Goal: Task Accomplishment & Management: Complete application form

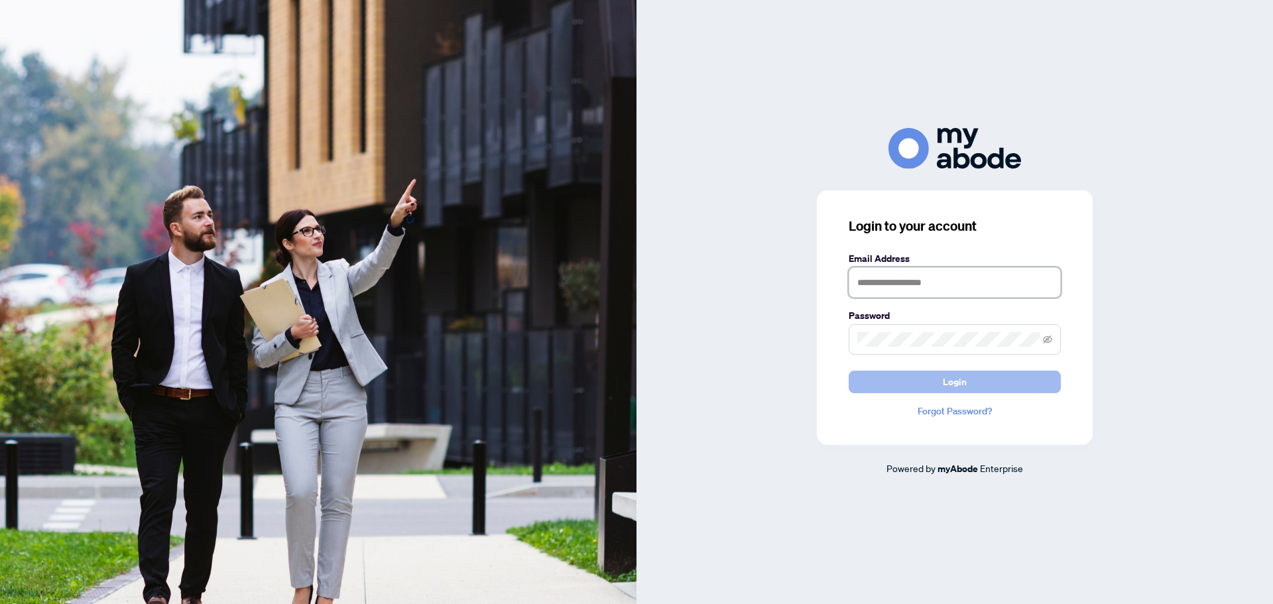
type input "**********"
click at [957, 379] on span "Login" at bounding box center [955, 381] width 24 height 21
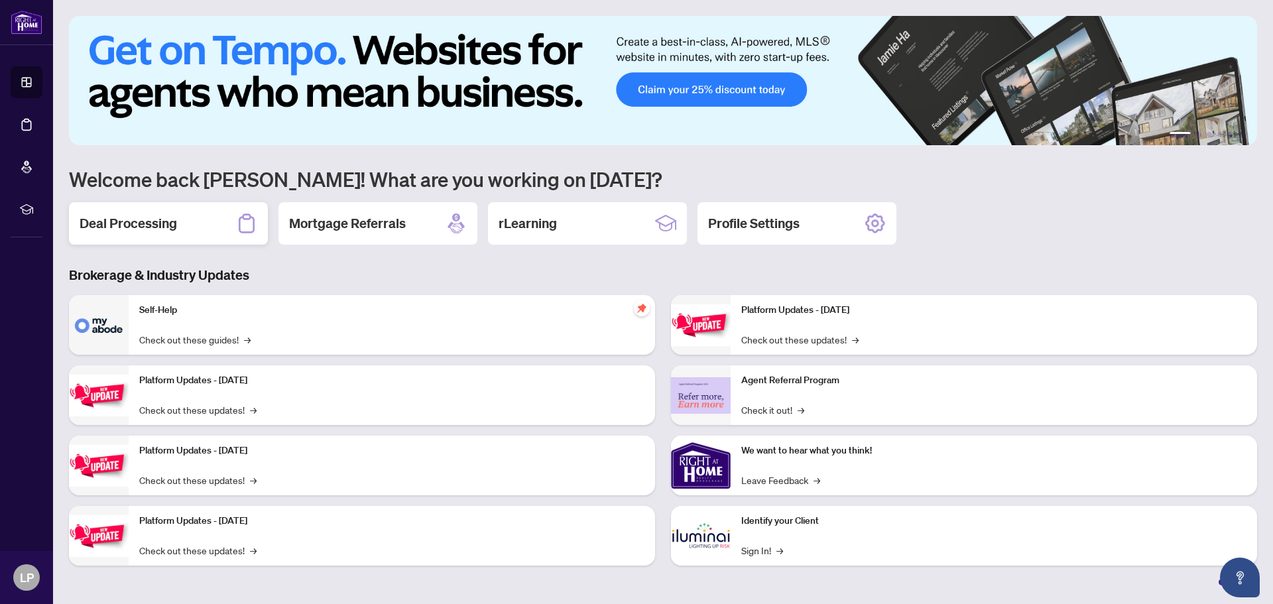
click at [140, 226] on h2 "Deal Processing" at bounding box center [128, 223] width 97 height 19
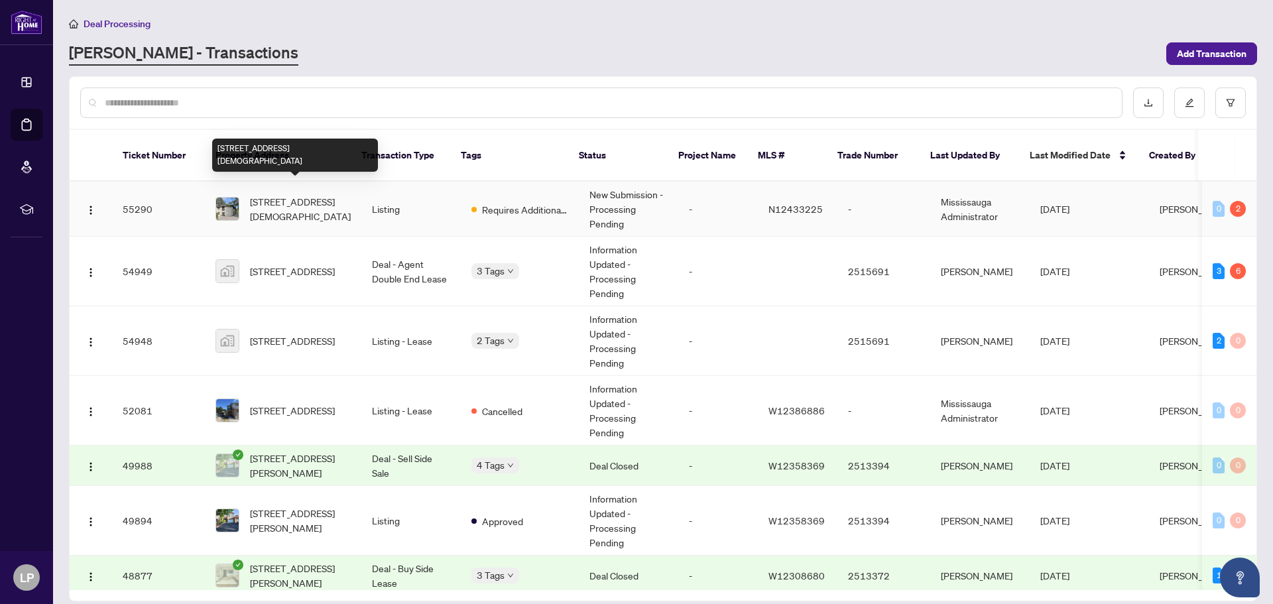
click at [290, 194] on span "[STREET_ADDRESS][DEMOGRAPHIC_DATA]" at bounding box center [300, 208] width 101 height 29
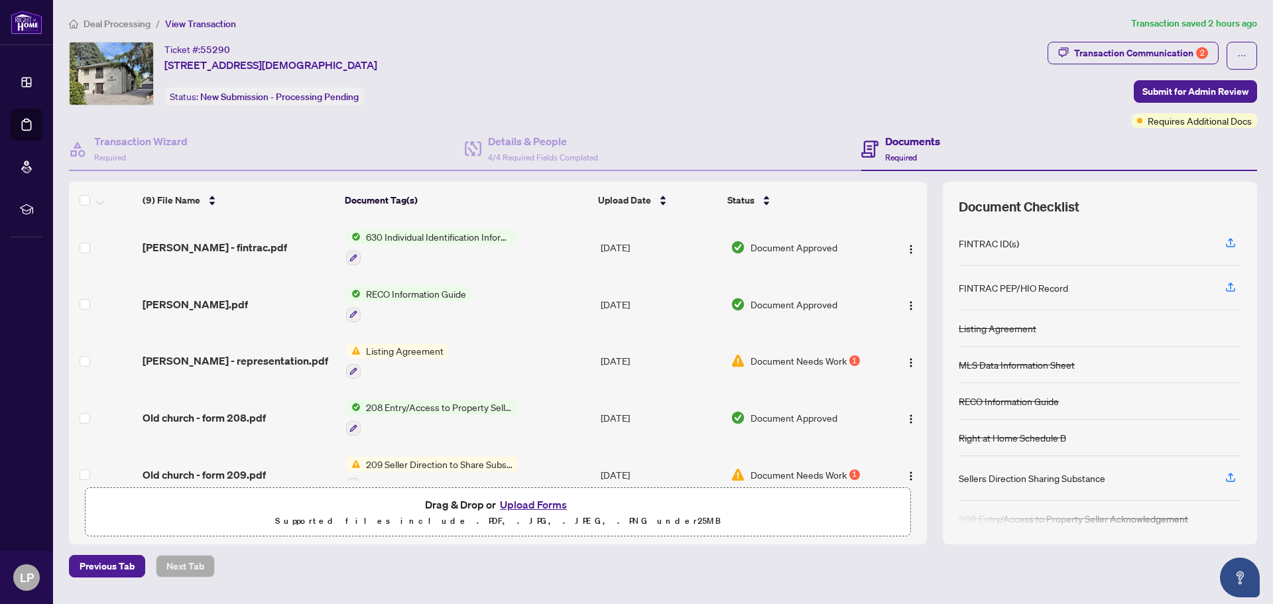
click at [550, 507] on button "Upload Forms" at bounding box center [533, 504] width 75 height 17
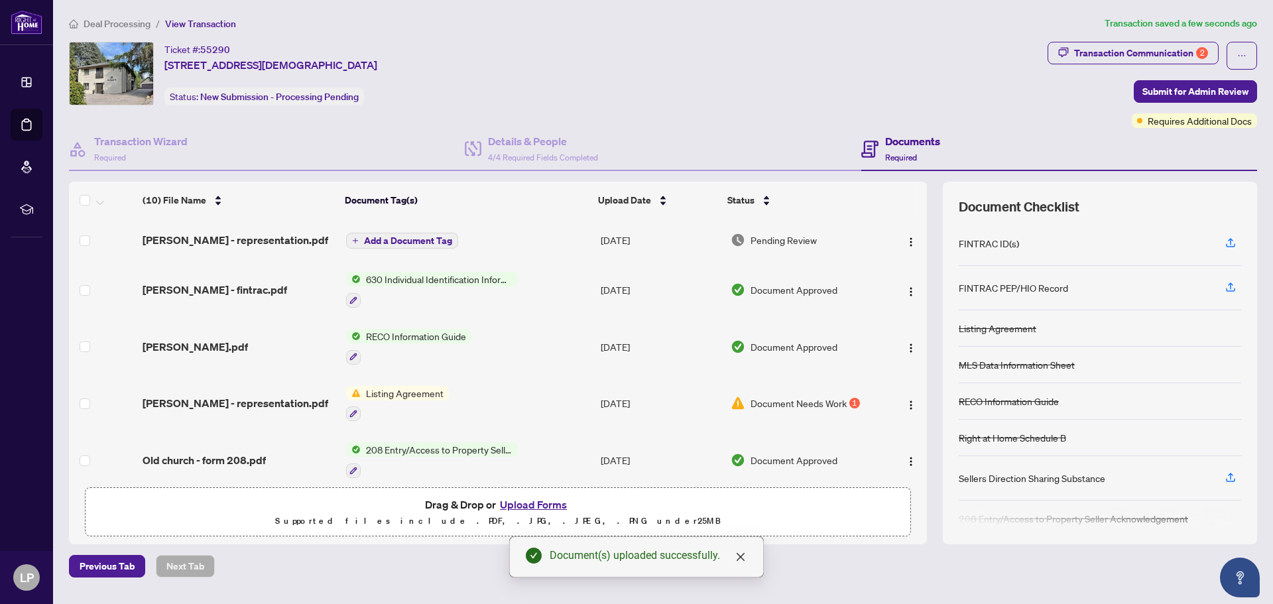
click at [534, 507] on button "Upload Forms" at bounding box center [533, 504] width 75 height 17
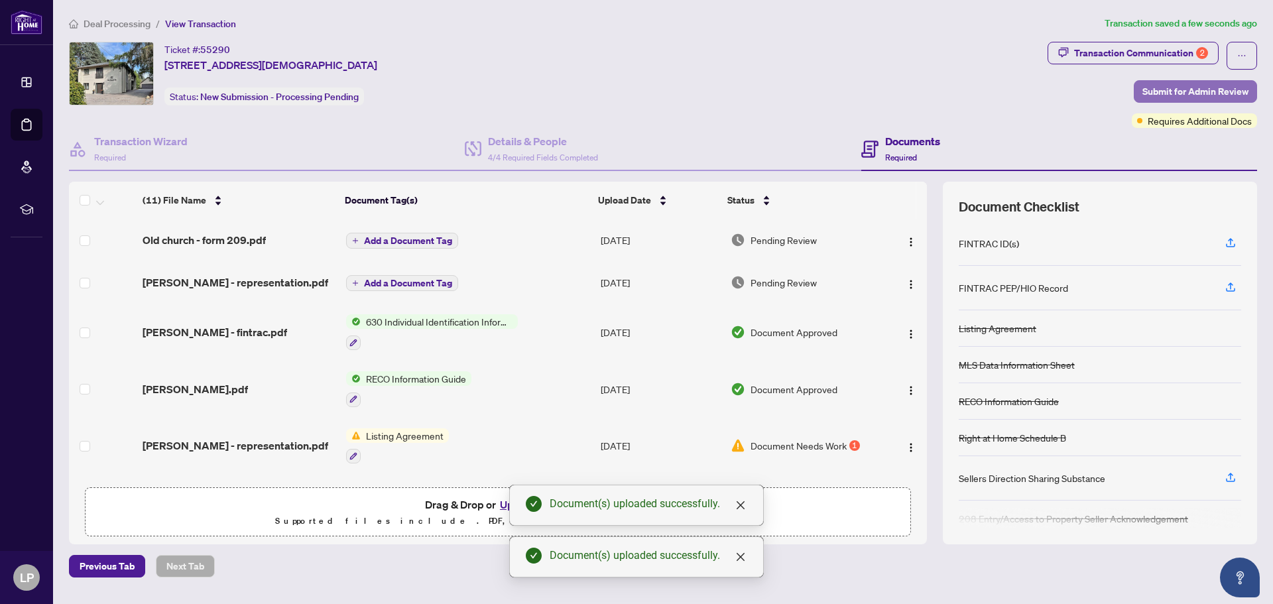
click at [1190, 90] on span "Submit for Admin Review" at bounding box center [1196, 91] width 106 height 21
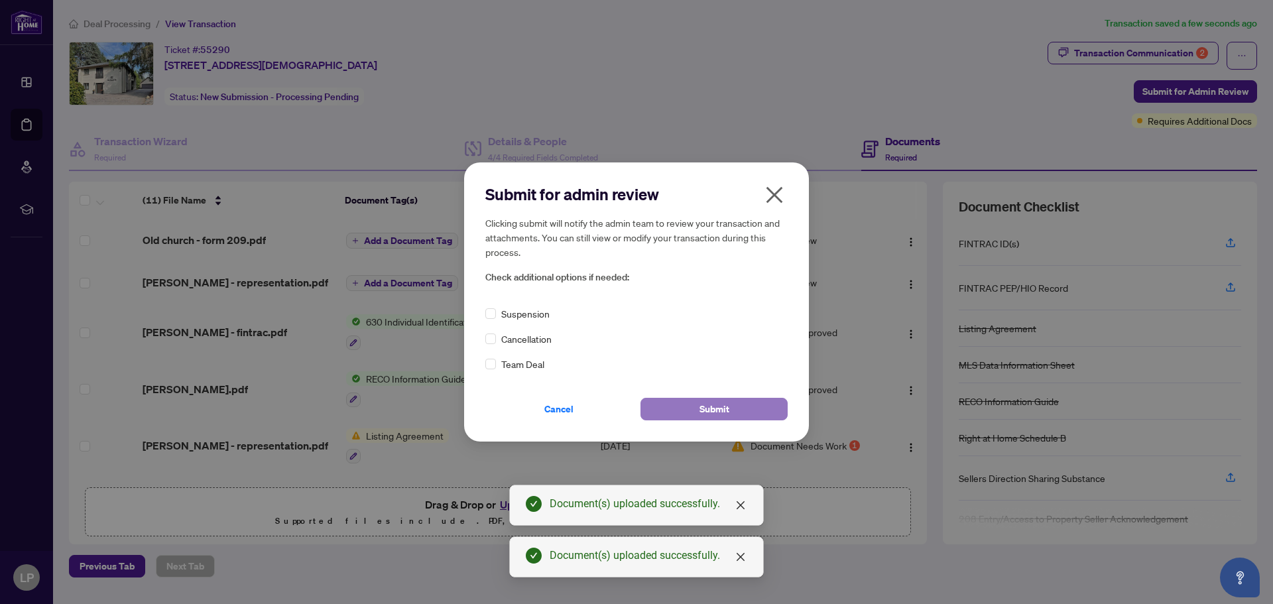
click at [702, 412] on span "Submit" at bounding box center [715, 409] width 30 height 21
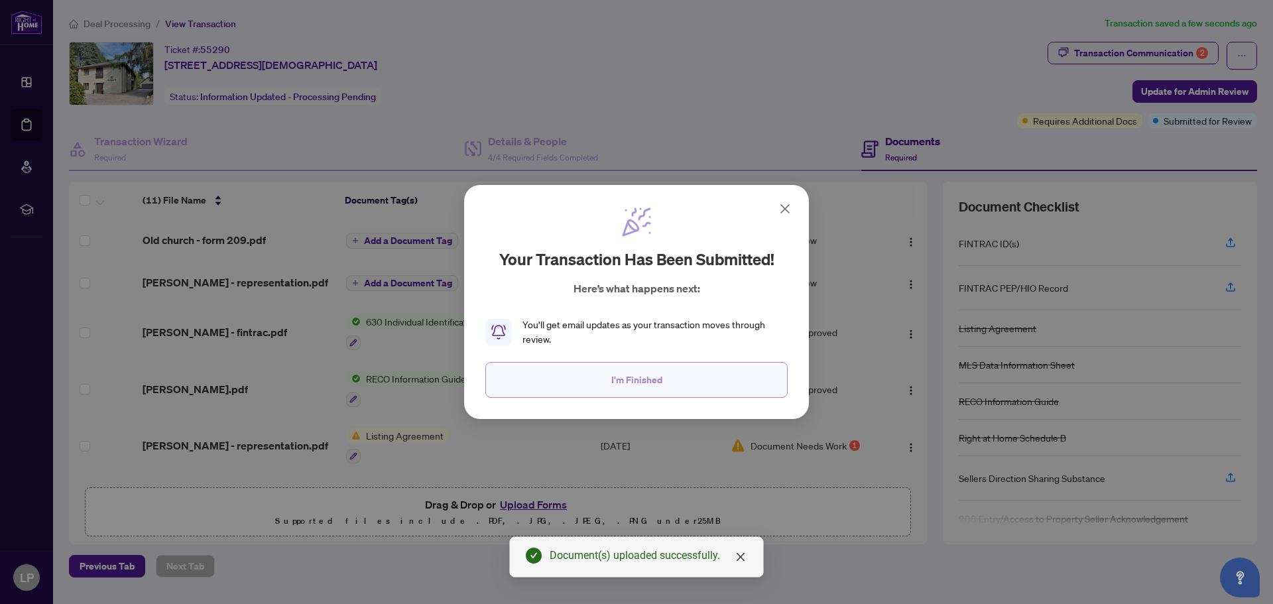
click at [625, 379] on span "I'm Finished" at bounding box center [636, 379] width 51 height 21
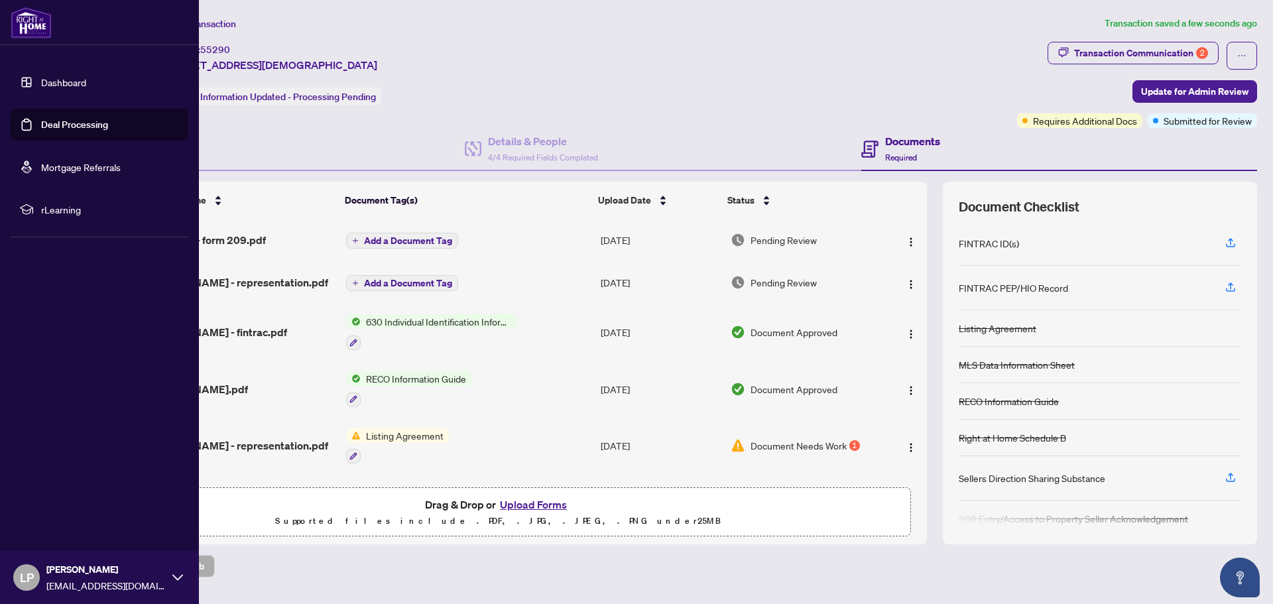
click at [44, 86] on link "Dashboard" at bounding box center [63, 82] width 45 height 12
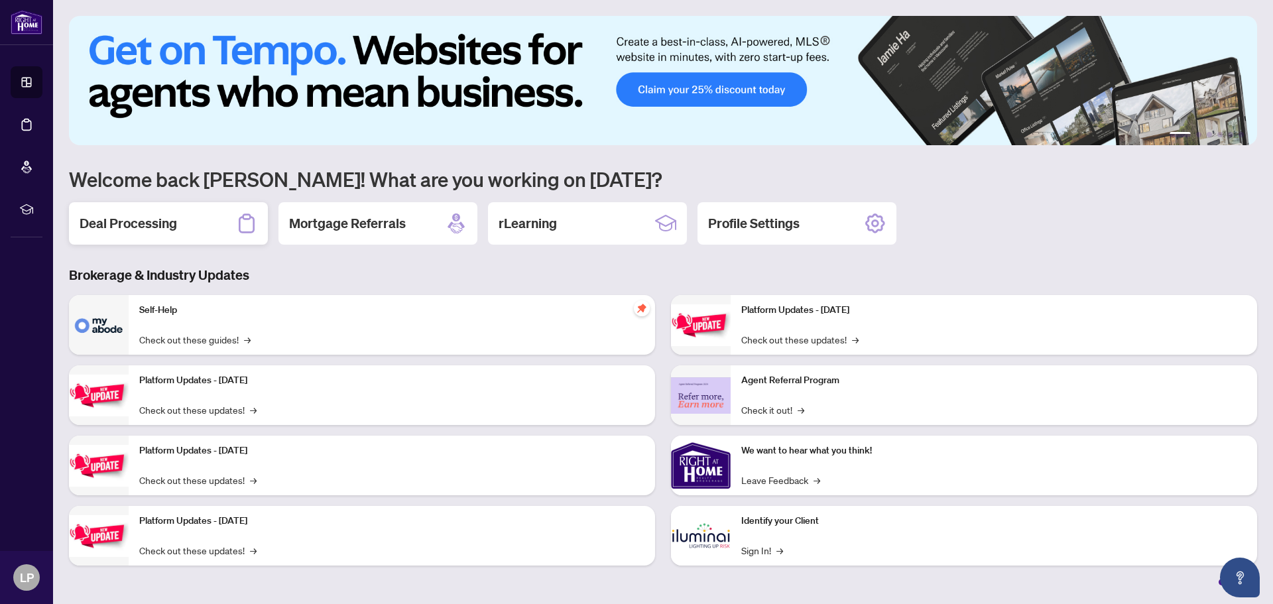
click at [124, 228] on h2 "Deal Processing" at bounding box center [128, 223] width 97 height 19
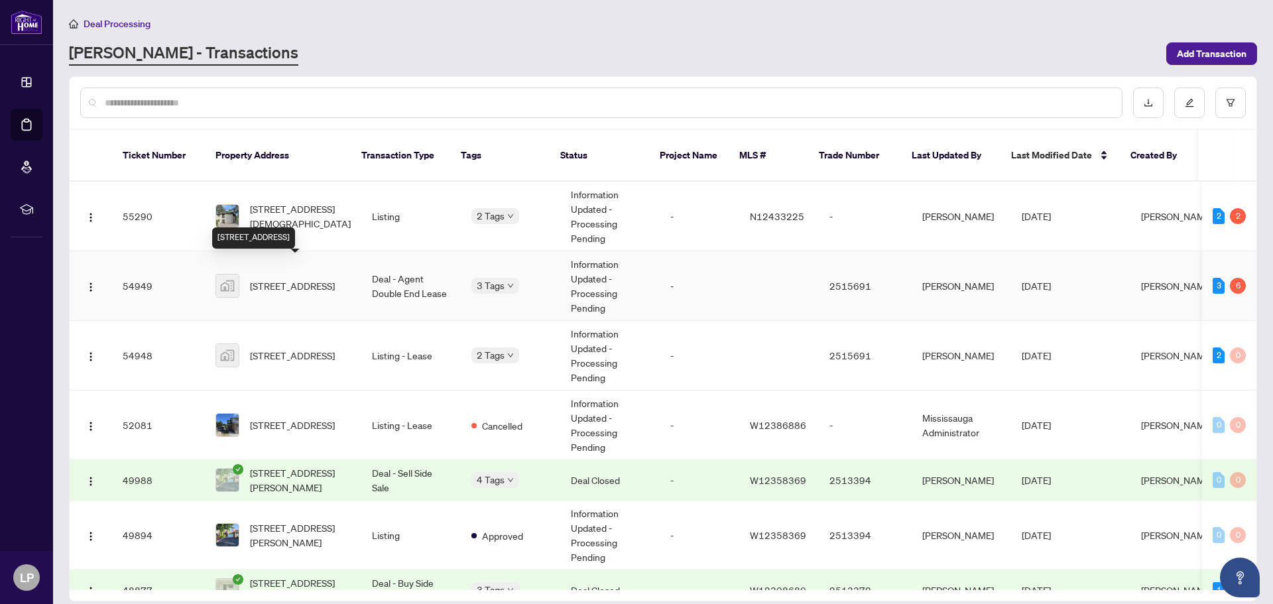
click at [286, 279] on span "[STREET_ADDRESS]" at bounding box center [292, 286] width 85 height 15
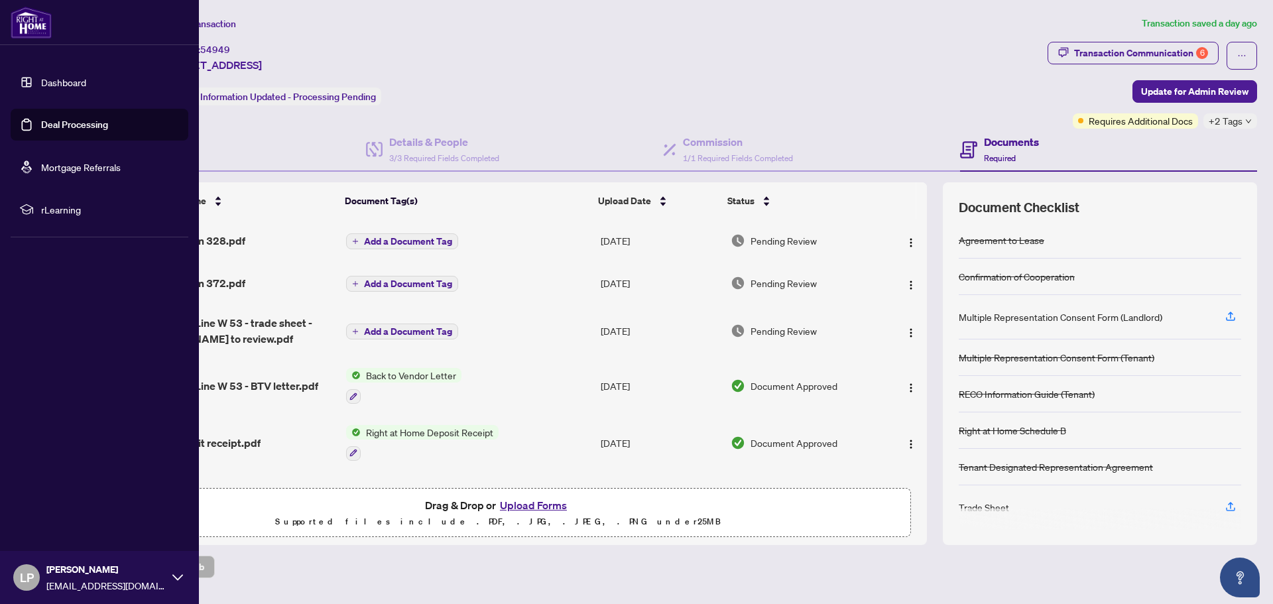
click at [54, 82] on link "Dashboard" at bounding box center [63, 82] width 45 height 12
